Goal: Find specific page/section: Find specific page/section

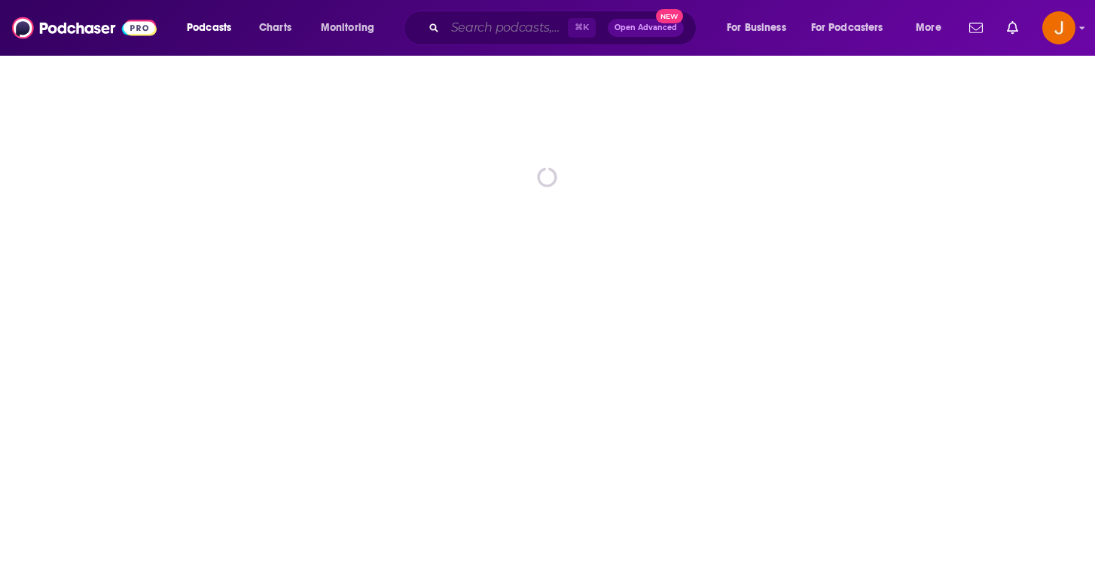
click at [470, 31] on input "Search podcasts, credits, & more..." at bounding box center [506, 28] width 123 height 24
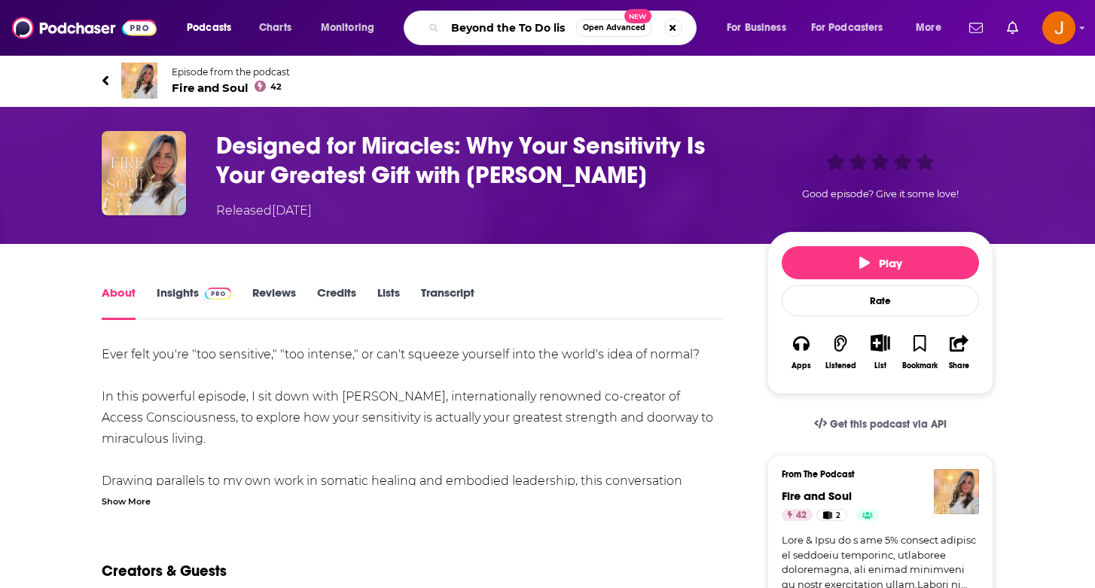
type input "Beyond the To Do list"
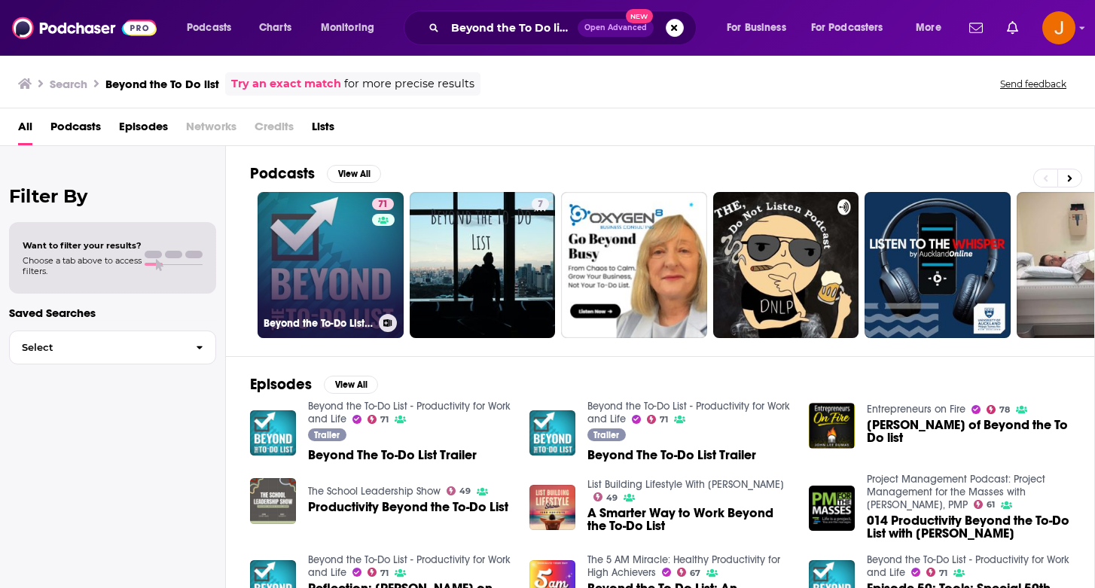
click at [353, 302] on link "71 Beyond the To-Do List - Productivity for Work and Life" at bounding box center [330, 265] width 146 height 146
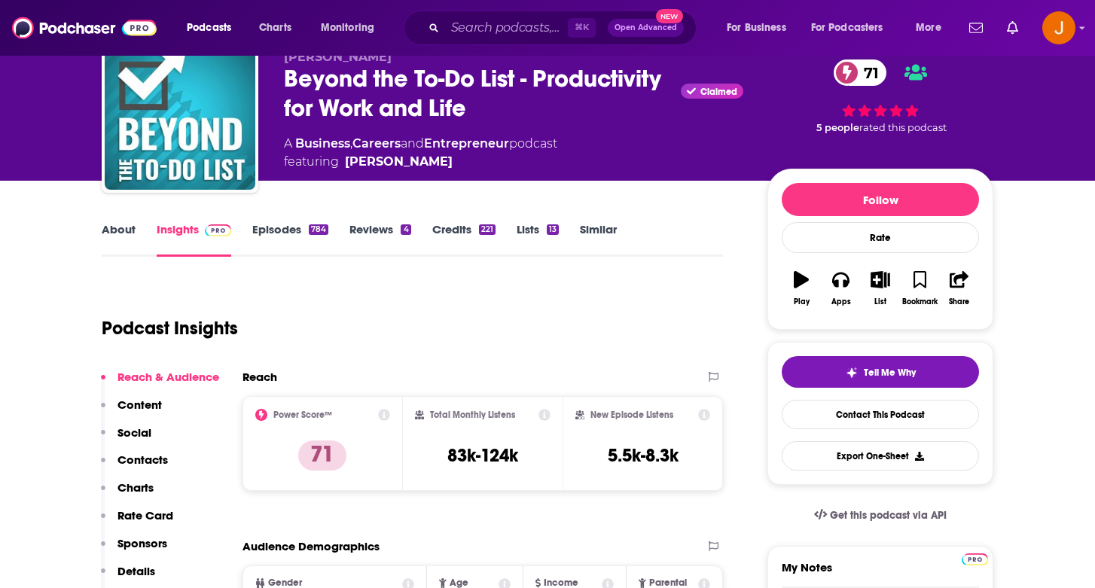
scroll to position [68, 0]
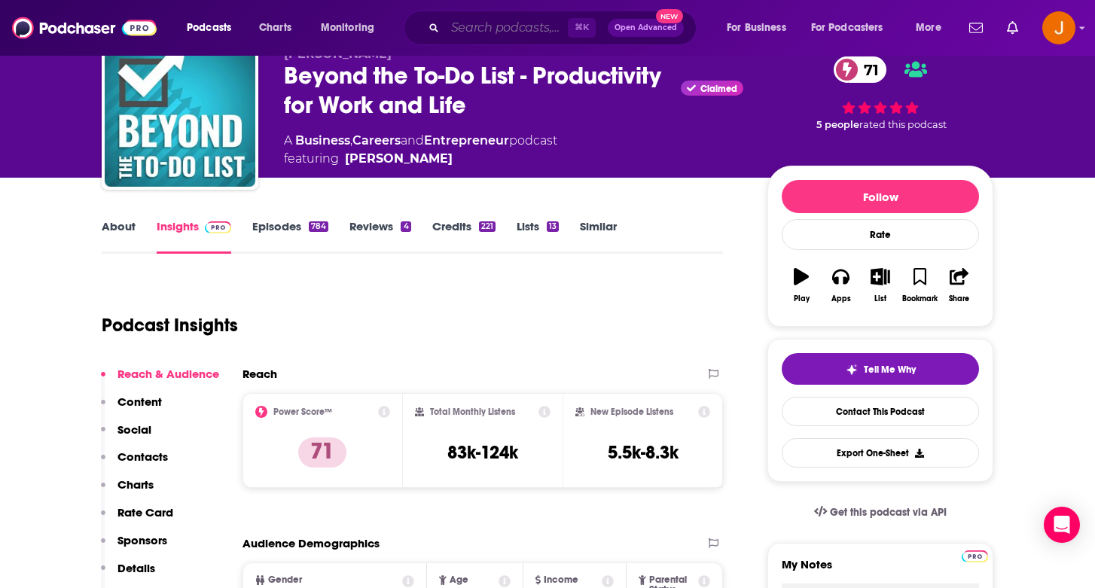
click at [486, 36] on input "Search podcasts, credits, & more..." at bounding box center [506, 28] width 123 height 24
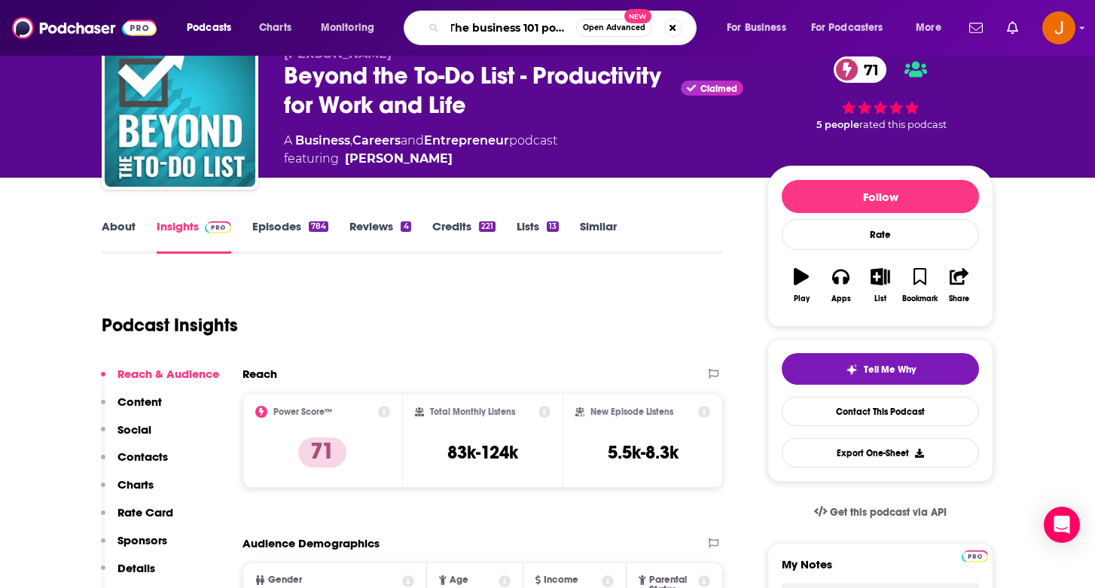
type input "The business 101 podcast"
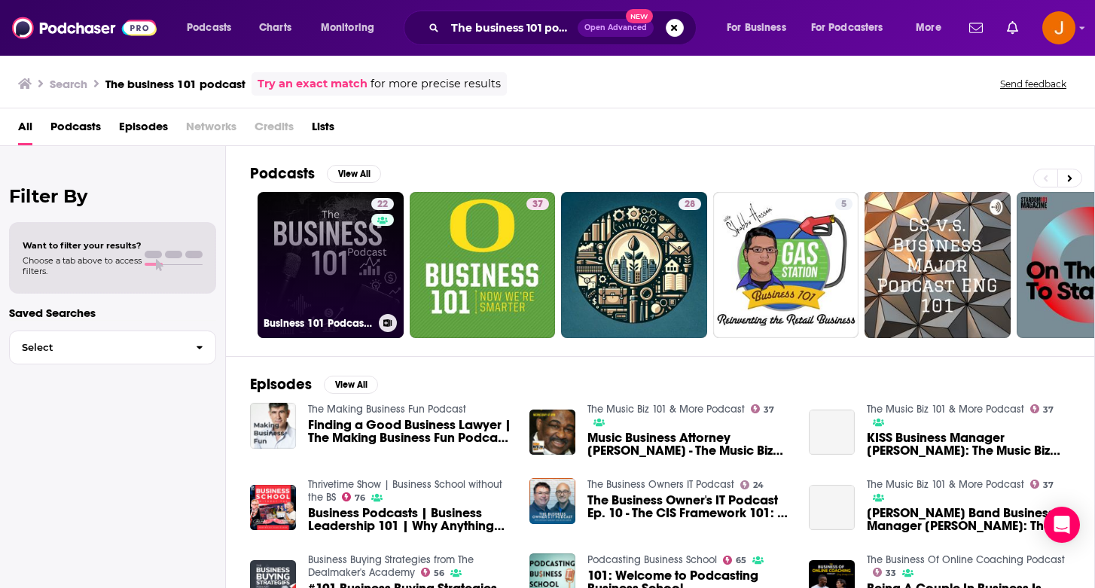
click at [328, 279] on link "22 Business 101 Podcast | Finance and Growth Mastery" at bounding box center [330, 265] width 146 height 146
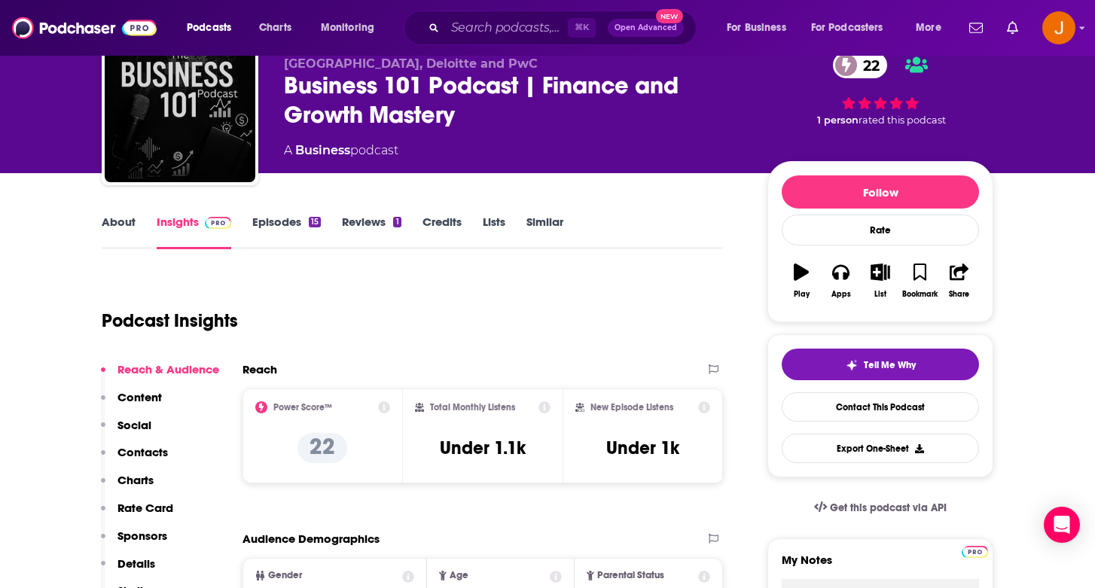
scroll to position [90, 0]
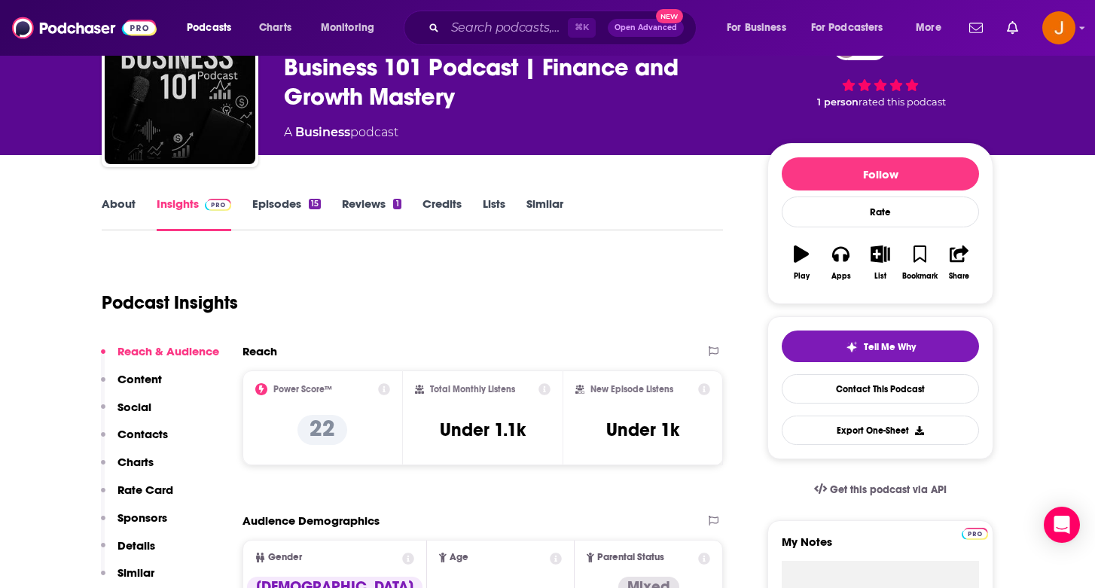
click at [148, 440] on p "Contacts" at bounding box center [142, 434] width 50 height 14
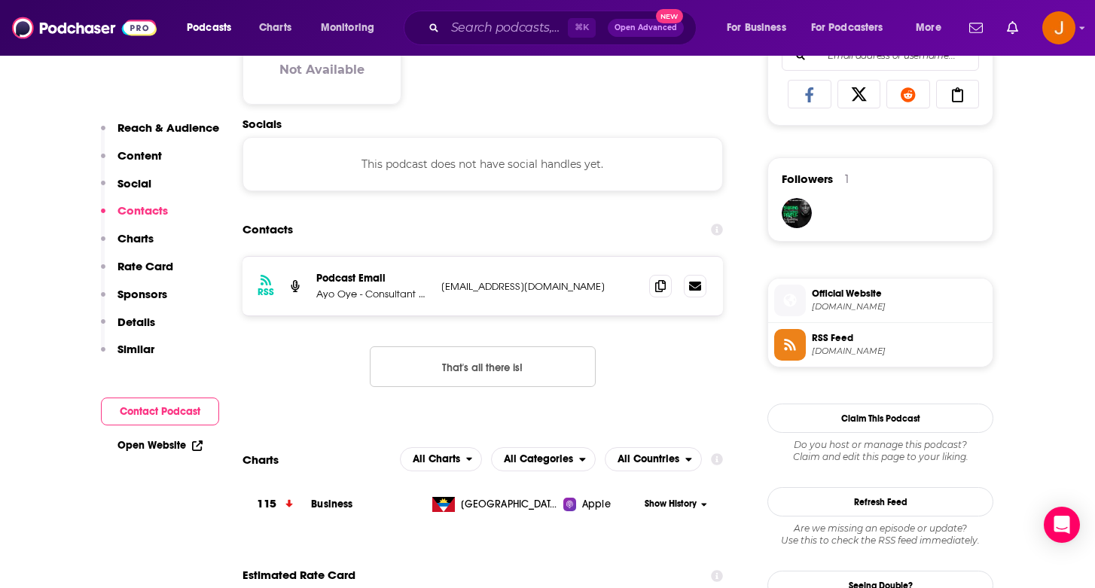
scroll to position [1007, 0]
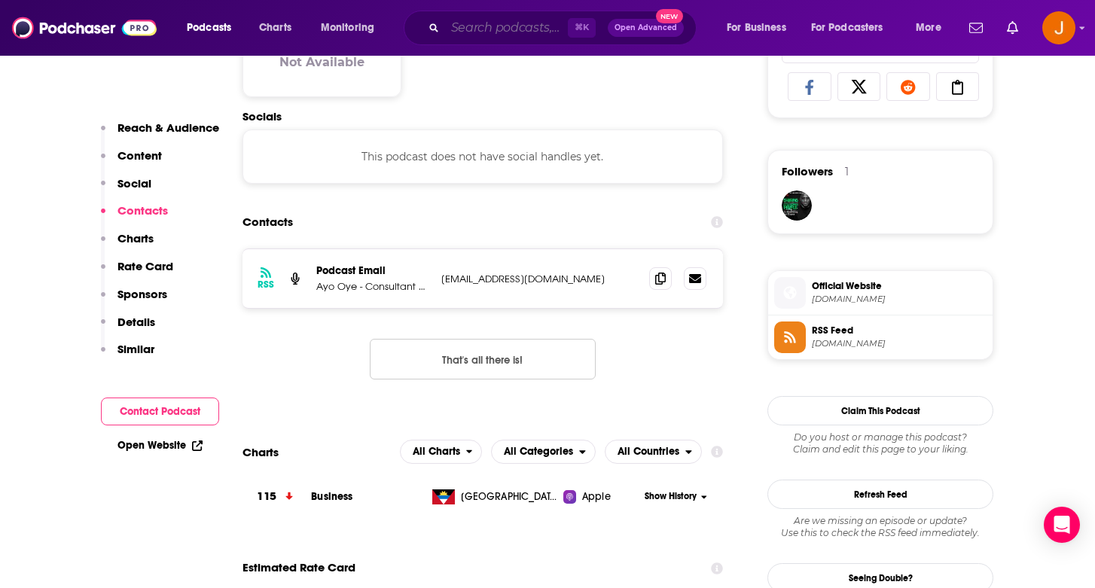
click at [468, 21] on input "Search podcasts, credits, & more..." at bounding box center [506, 28] width 123 height 24
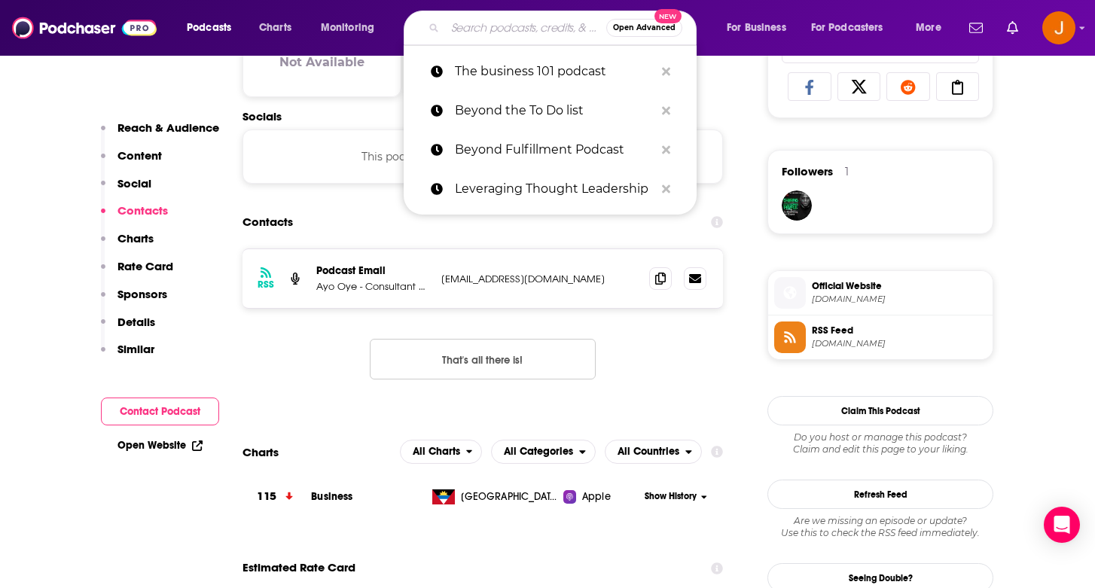
paste input "The [PERSON_NAME] Podcast"
type input "The [PERSON_NAME] Podcast"
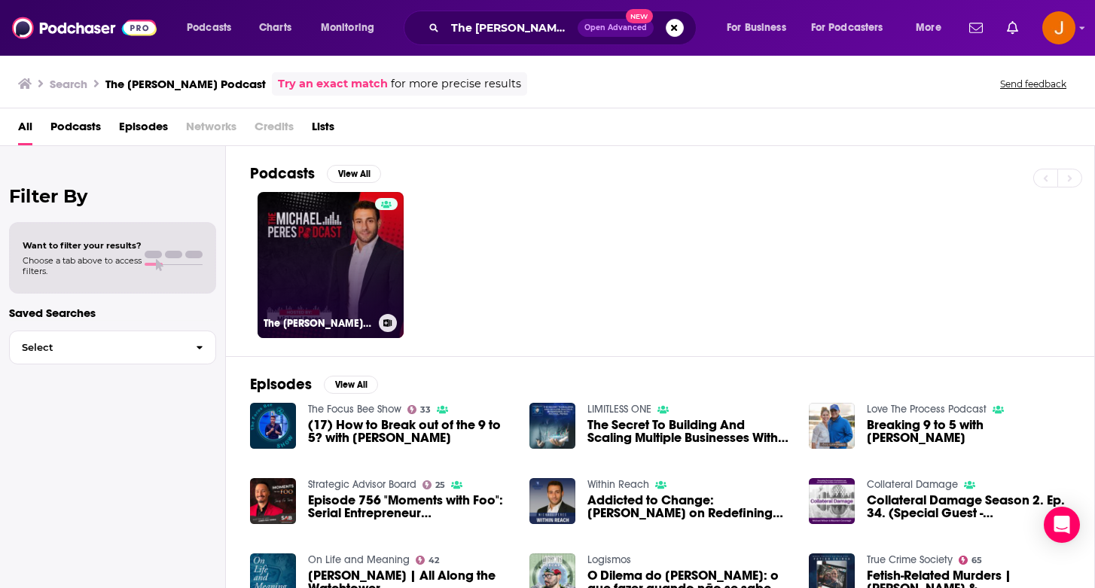
click at [340, 297] on link "The [PERSON_NAME] Podcast" at bounding box center [330, 265] width 146 height 146
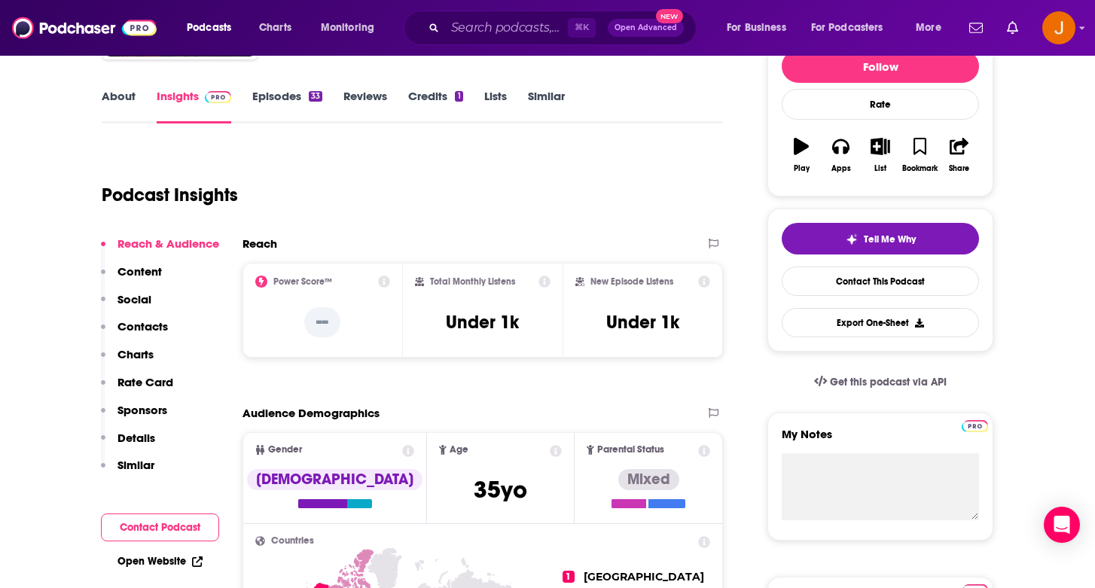
click at [133, 327] on p "Contacts" at bounding box center [142, 326] width 50 height 14
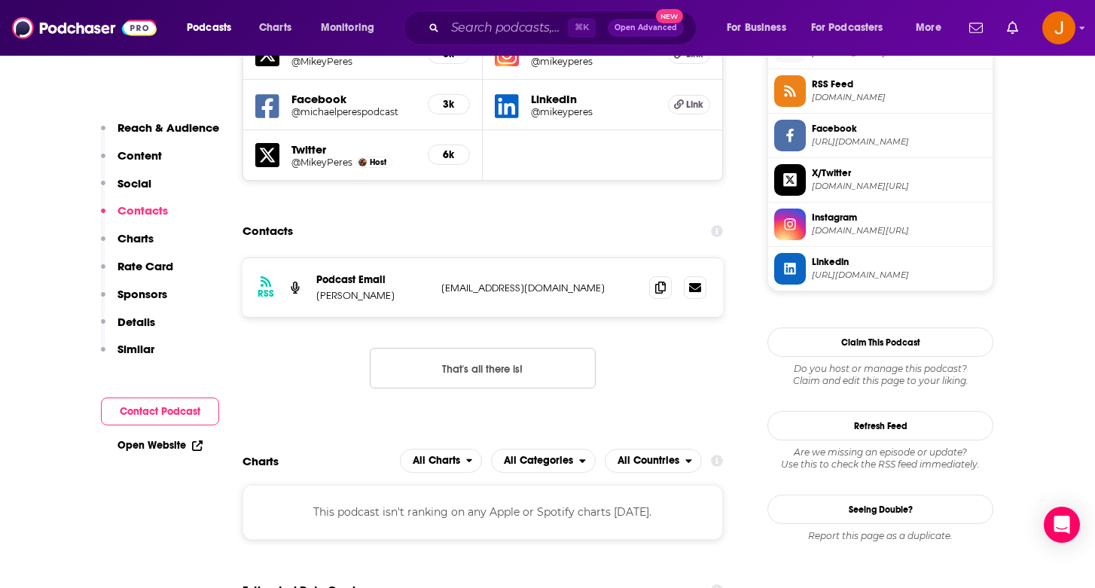
scroll to position [1143, 0]
